Goal: Task Accomplishment & Management: Manage account settings

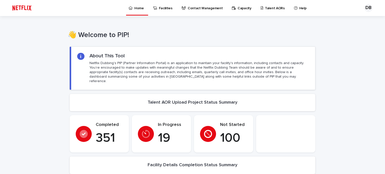
click at [270, 10] on p "Talent AORs" at bounding box center [275, 5] width 20 height 11
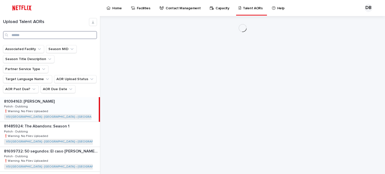
click at [38, 37] on input "Search" at bounding box center [50, 35] width 94 height 8
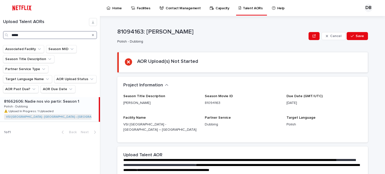
type input "*****"
click at [69, 103] on div "81662606: Nadie nos vio partir: Season 1 81662606: Nadie nos vio partir: Season…" at bounding box center [49, 109] width 99 height 25
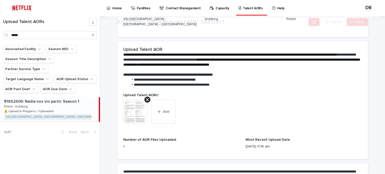
scroll to position [125, 0]
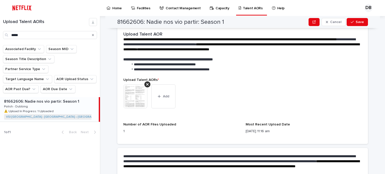
click at [137, 96] on img at bounding box center [135, 97] width 24 height 24
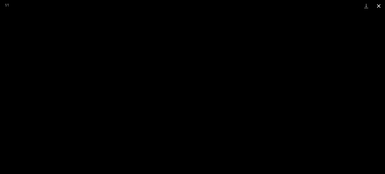
click at [379, 4] on button "Close gallery" at bounding box center [379, 6] width 13 height 12
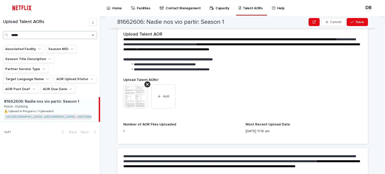
drag, startPoint x: 93, startPoint y: 36, endPoint x: 88, endPoint y: 36, distance: 5.8
click at [93, 36] on icon "Search" at bounding box center [93, 35] width 2 height 3
click at [86, 36] on input "Search" at bounding box center [50, 35] width 94 height 8
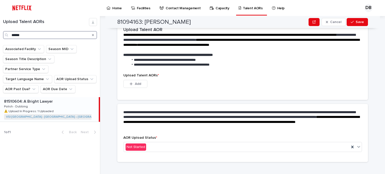
type input "******"
click at [67, 97] on div "81510604: A Bright Lawyer 81510604: A Bright Lawyer Polish - Dubbing Polish - D…" at bounding box center [49, 109] width 99 height 25
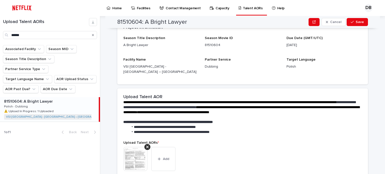
scroll to position [201, 0]
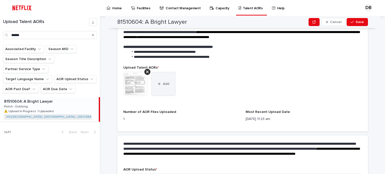
click at [164, 76] on button "Add" at bounding box center [163, 84] width 24 height 24
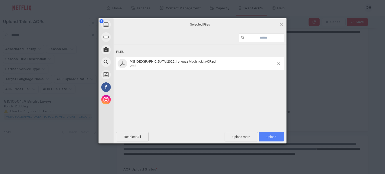
click at [275, 137] on span "Upload 1" at bounding box center [272, 137] width 10 height 4
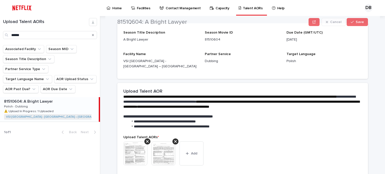
scroll to position [150, 0]
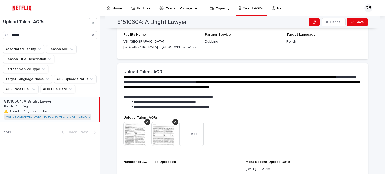
click at [137, 125] on img at bounding box center [135, 134] width 24 height 24
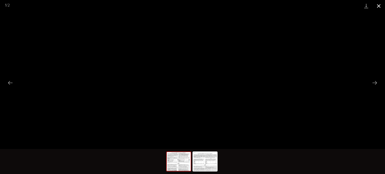
click at [380, 5] on button "Close gallery" at bounding box center [379, 6] width 13 height 12
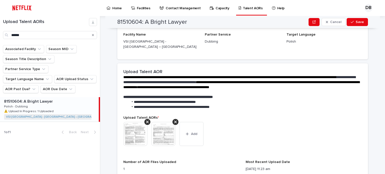
click at [158, 131] on img at bounding box center [163, 134] width 24 height 24
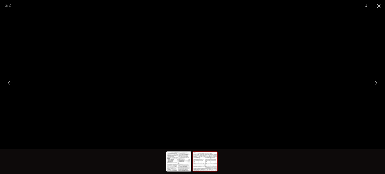
click at [382, 7] on button "Close gallery" at bounding box center [379, 6] width 13 height 12
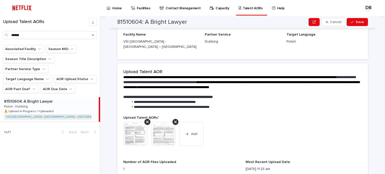
scroll to position [233, 0]
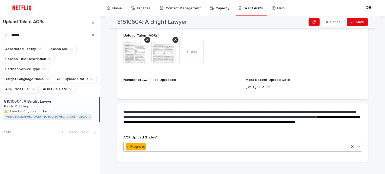
click at [358, 144] on icon at bounding box center [358, 146] width 5 height 5
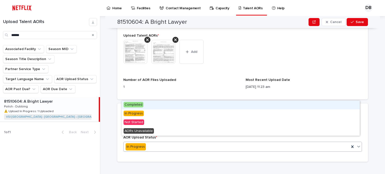
click at [130, 107] on span "Completed" at bounding box center [134, 105] width 20 height 6
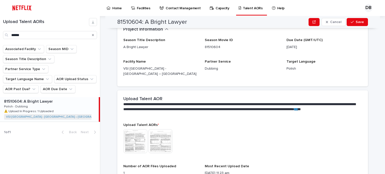
scroll to position [0, 0]
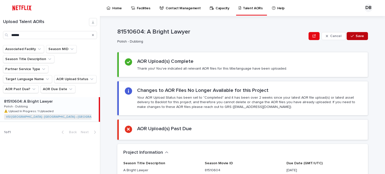
click at [357, 34] on span "Save" at bounding box center [360, 36] width 8 height 4
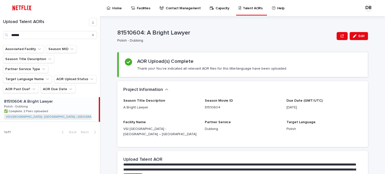
click at [92, 35] on icon "Search" at bounding box center [93, 35] width 2 height 3
click at [85, 35] on input "Search" at bounding box center [50, 35] width 94 height 8
paste input "********"
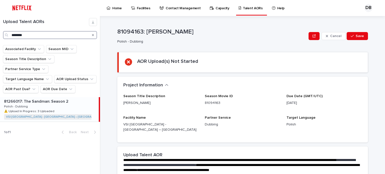
type input "********"
click at [61, 98] on div "81266017: The Sandman: Season 2 81266017: The Sandman: Season 2 Polish - Dubbin…" at bounding box center [49, 109] width 99 height 25
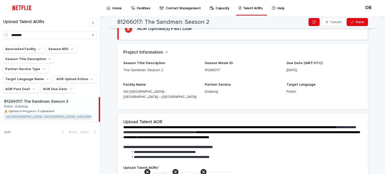
scroll to position [150, 0]
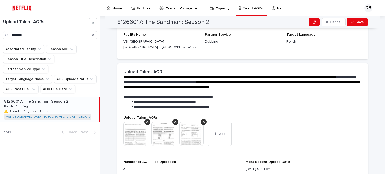
click at [132, 127] on img at bounding box center [135, 134] width 24 height 24
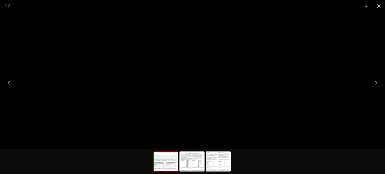
click at [378, 5] on button "Close gallery" at bounding box center [379, 6] width 13 height 12
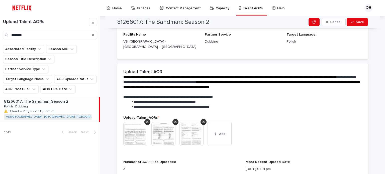
click at [160, 133] on img at bounding box center [163, 134] width 24 height 24
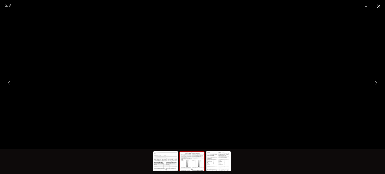
click at [378, 3] on button "Close gallery" at bounding box center [379, 6] width 13 height 12
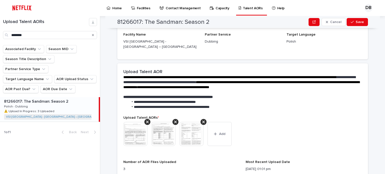
click at [189, 131] on img at bounding box center [192, 134] width 24 height 24
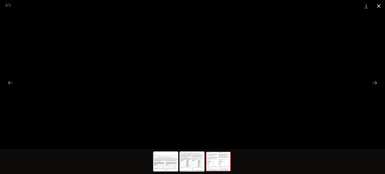
click at [380, 5] on button "Close gallery" at bounding box center [379, 6] width 13 height 12
